Goal: Check status: Check status

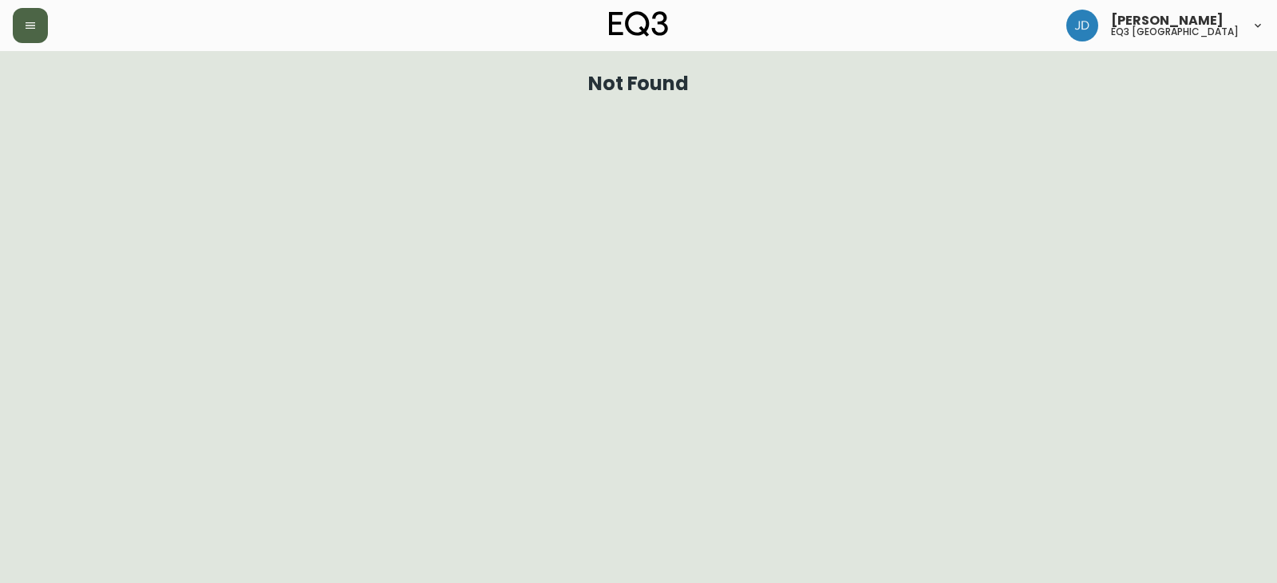
click at [36, 28] on icon "button" at bounding box center [30, 25] width 13 height 13
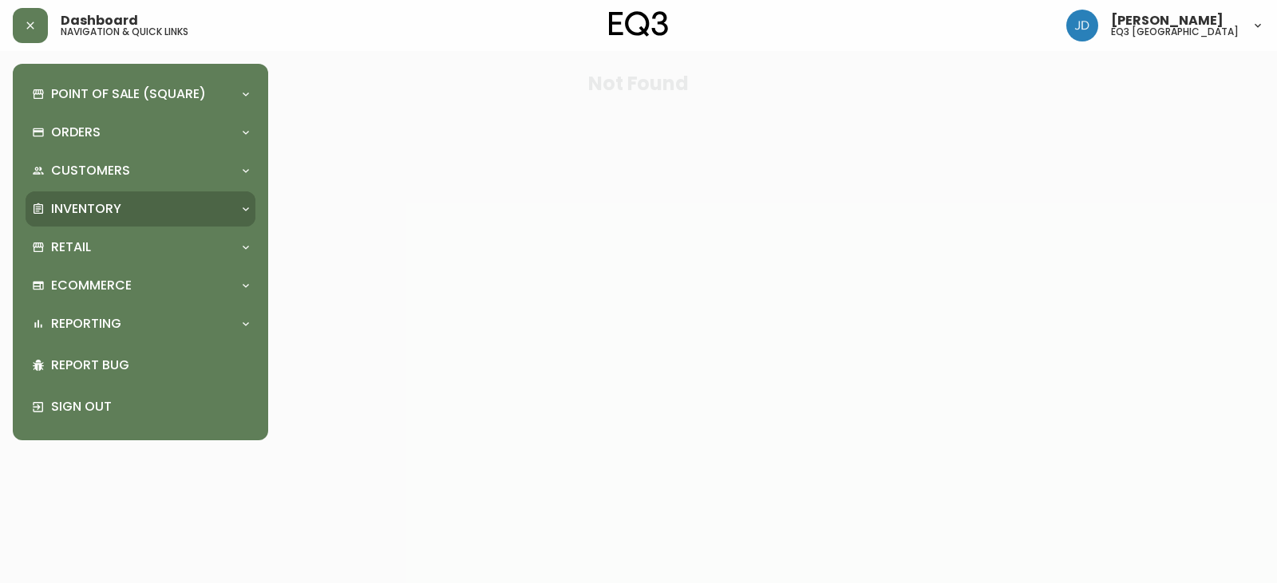
click at [92, 196] on div "Inventory" at bounding box center [141, 209] width 230 height 35
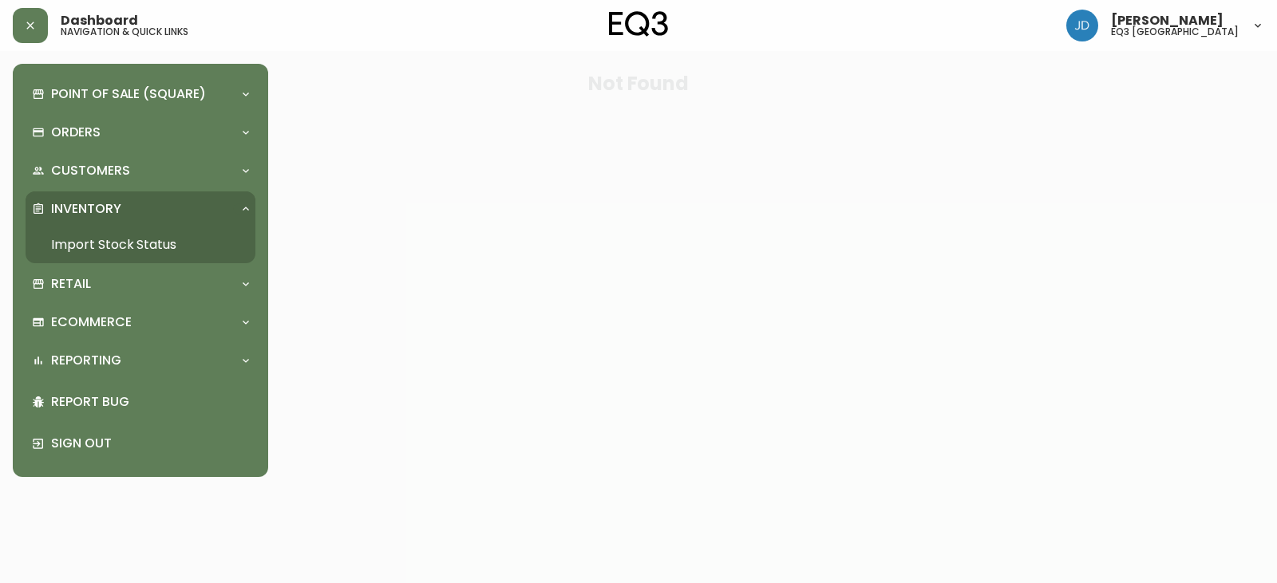
click at [114, 243] on link "Import Stock Status" at bounding box center [141, 245] width 230 height 37
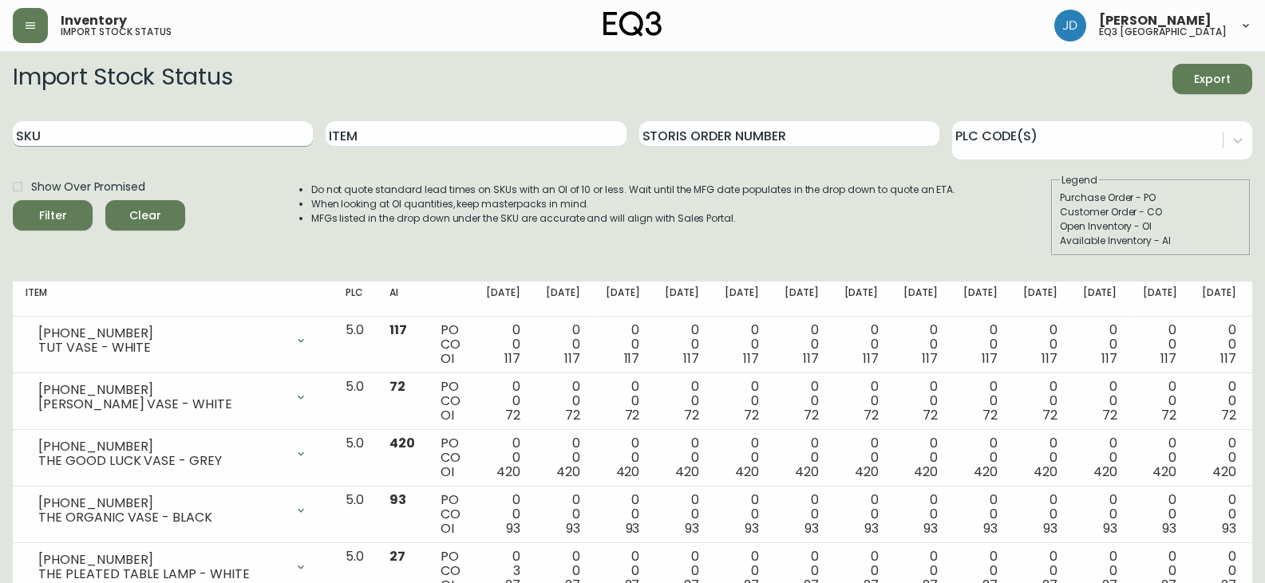
click at [126, 126] on input "SKU" at bounding box center [163, 134] width 300 height 26
click at [154, 137] on input "3020-284-57-a" at bounding box center [163, 134] width 300 height 26
click at [13, 200] on button "Filter" at bounding box center [53, 215] width 80 height 30
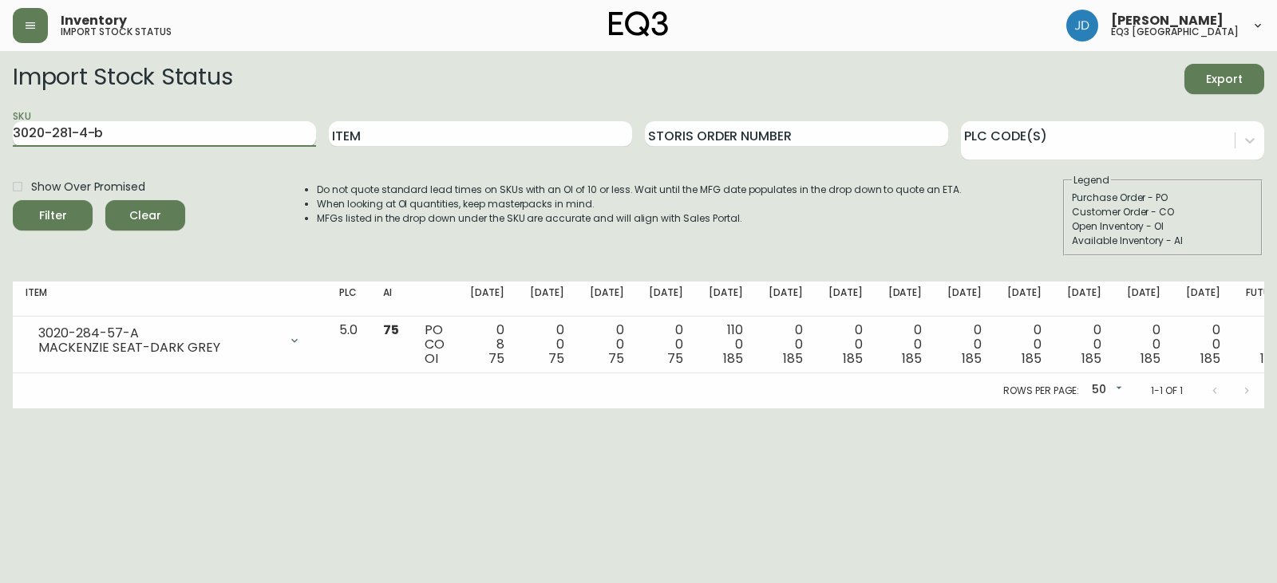
type input "3020-281-4-b"
click at [13, 200] on button "Filter" at bounding box center [53, 215] width 80 height 30
